Goal: Task Accomplishment & Management: Use online tool/utility

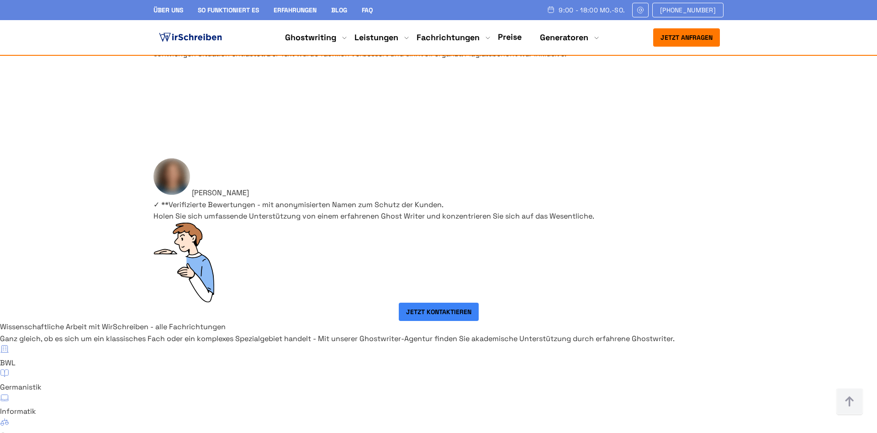
scroll to position [6010, 0]
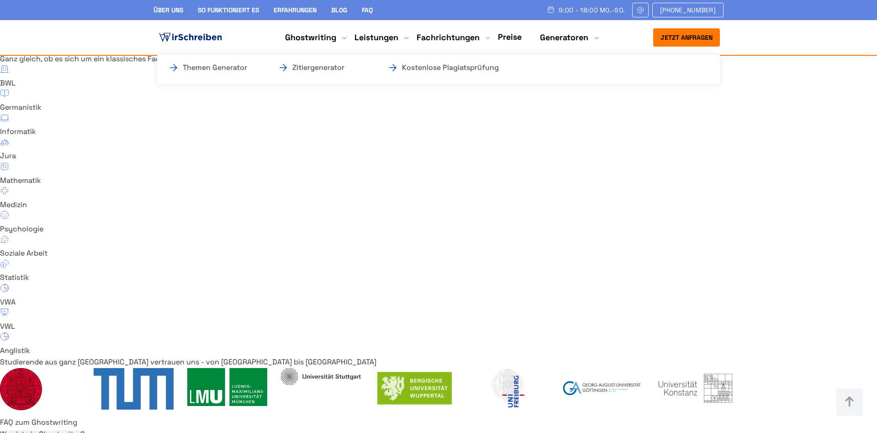
click at [588, 38] on li "Generatoren Themen Generator Zitiergenerator Kostenlose Plagiatsprüfung" at bounding box center [564, 37] width 48 height 11
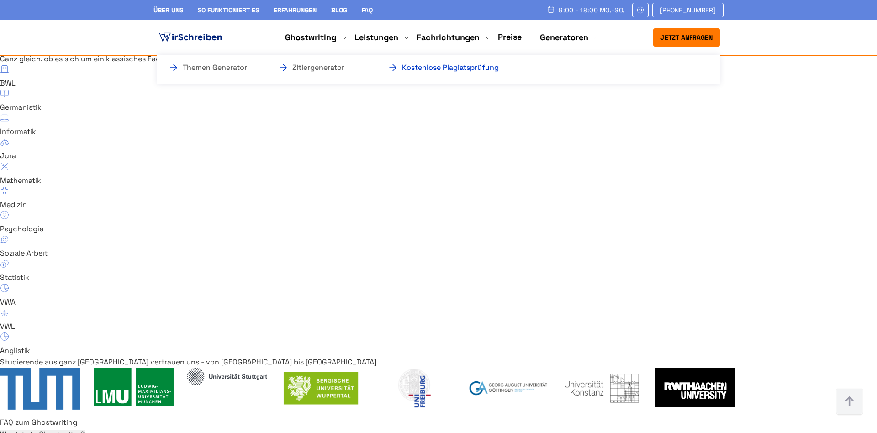
click at [479, 66] on link "Kostenlose Plagiatsprüfung" at bounding box center [432, 67] width 91 height 11
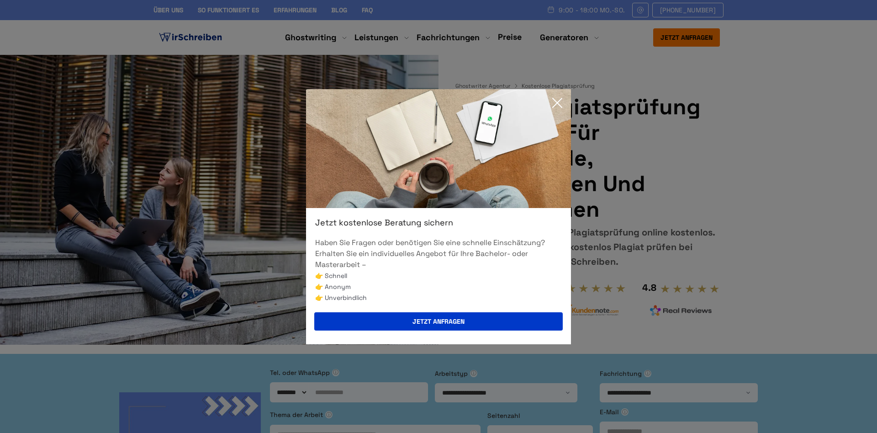
click at [558, 101] on icon at bounding box center [557, 103] width 18 height 18
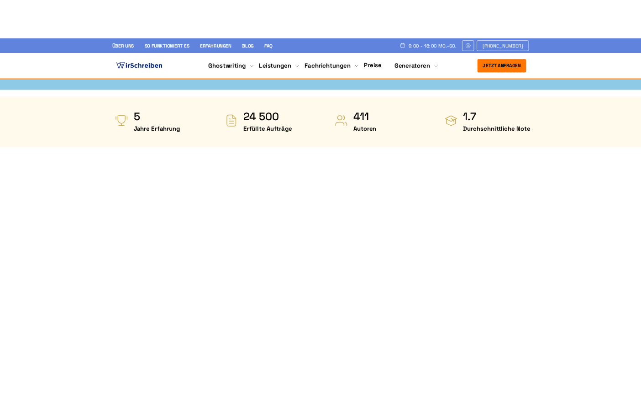
scroll to position [466, 0]
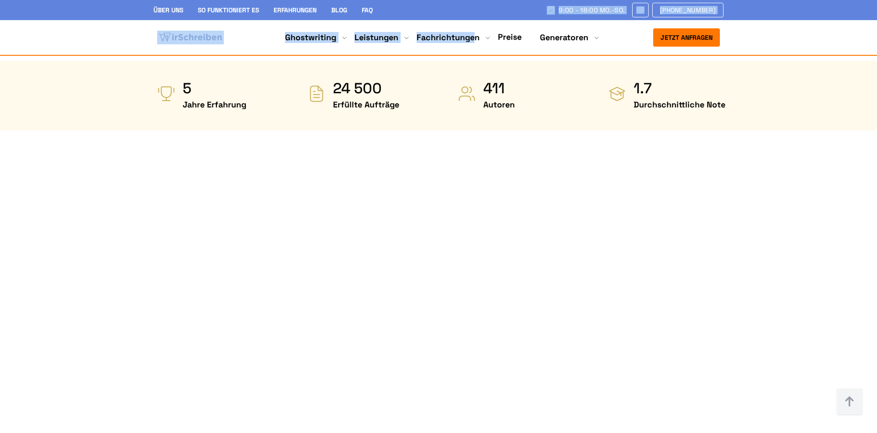
drag, startPoint x: 425, startPoint y: 9, endPoint x: 475, endPoint y: 28, distance: 53.8
click at [475, 28] on header "Über uns So funktioniert es Erfahrungen Blog FAQ 9:00 - 18:00 Mo.-So. +41415126…" at bounding box center [438, 28] width 877 height 56
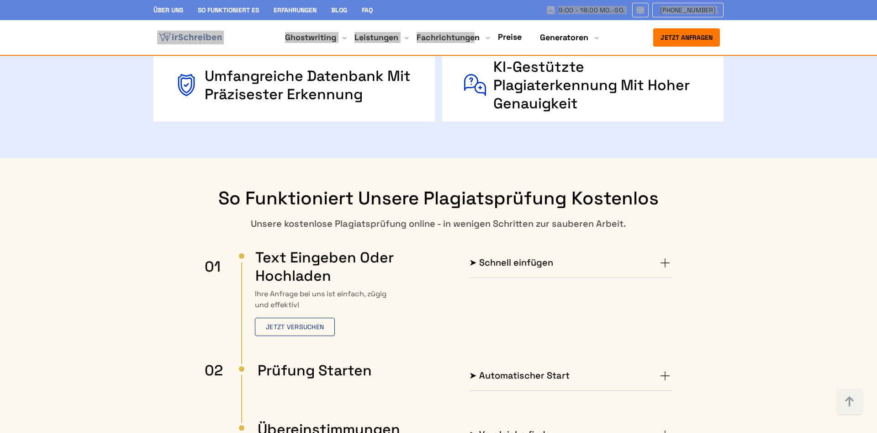
scroll to position [1537, 0]
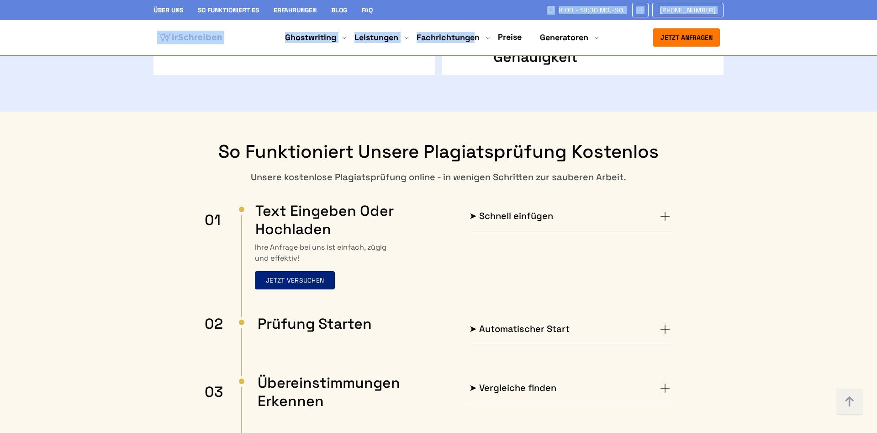
click at [309, 276] on span "Jetzt versuchen" at bounding box center [295, 280] width 58 height 8
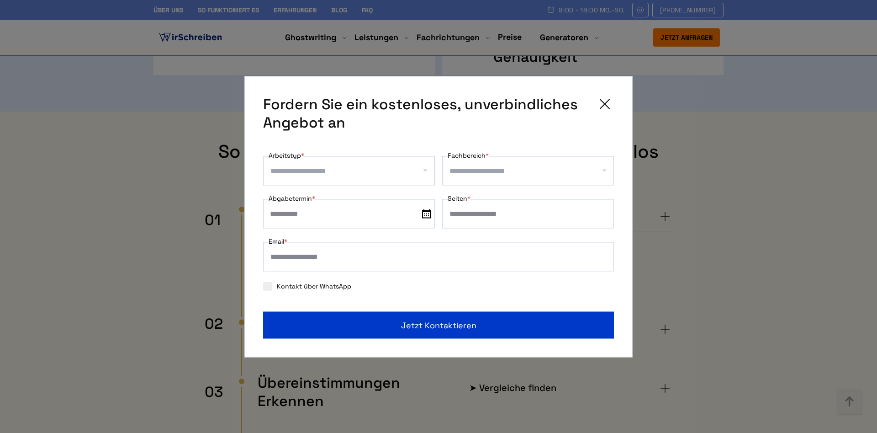
click at [605, 102] on icon at bounding box center [605, 104] width 18 height 18
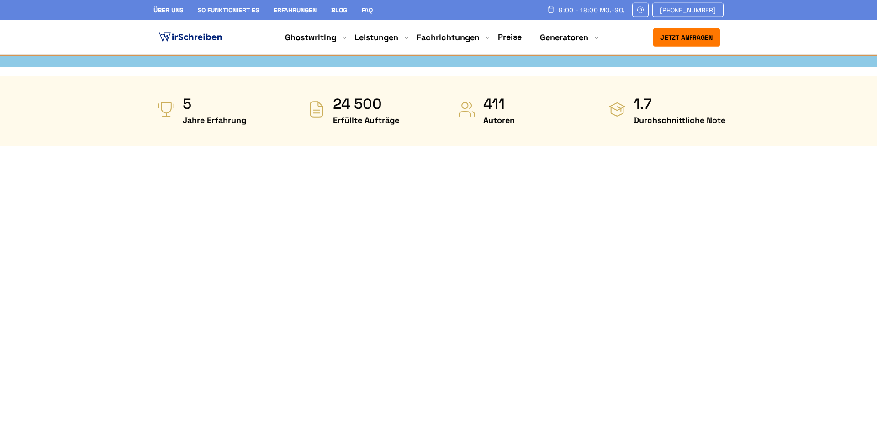
scroll to position [419, 0]
